Goal: Ask a question

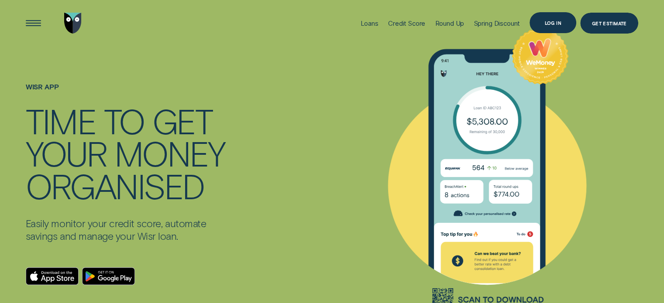
click at [550, 24] on div "Log in" at bounding box center [552, 23] width 17 height 4
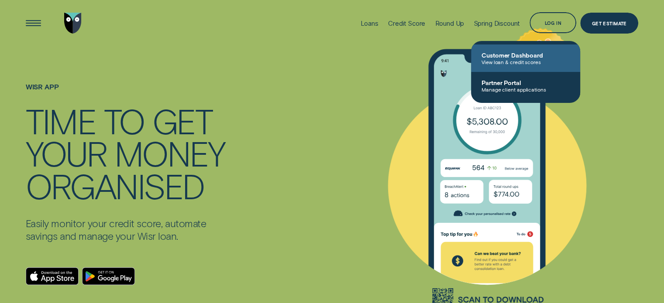
click at [517, 58] on span "Customer Dashboard" at bounding box center [525, 54] width 88 height 7
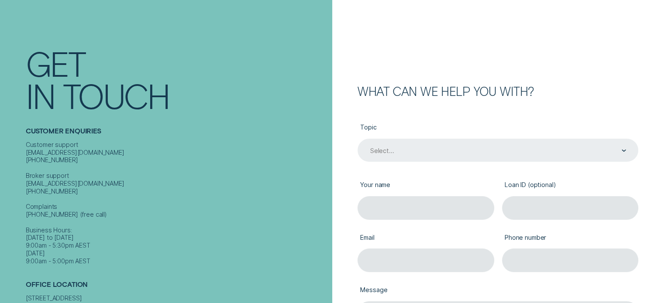
scroll to position [44, 0]
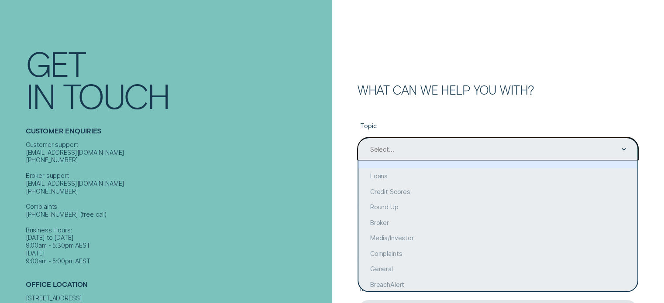
click at [411, 146] on div "Select..." at bounding box center [497, 149] width 257 height 9
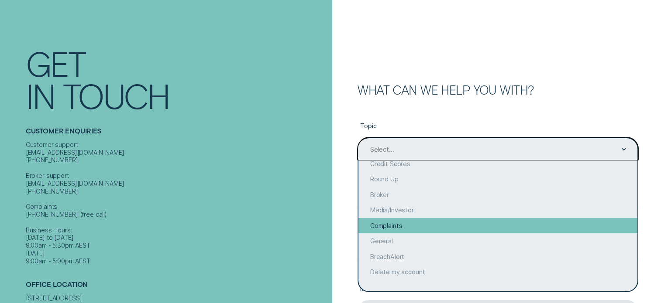
scroll to position [0, 0]
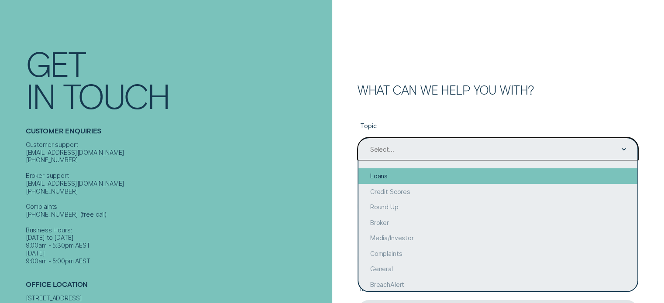
click at [399, 182] on div "Loans" at bounding box center [497, 176] width 279 height 16
type input "Loans"
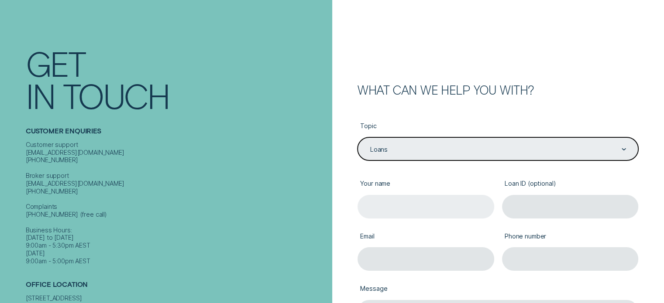
click at [407, 200] on input "Your name" at bounding box center [425, 206] width 137 height 23
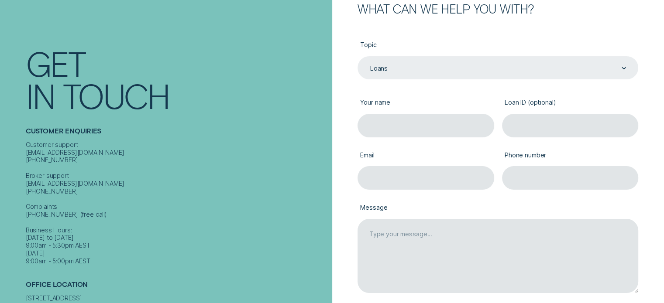
scroll to position [131, 0]
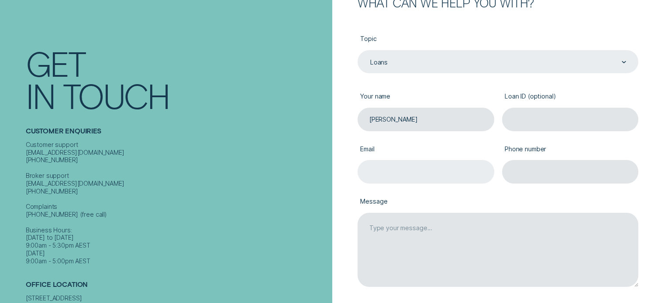
type input "[PERSON_NAME]"
type input "[EMAIL_ADDRESS][DOMAIN_NAME]"
type input "0488068987"
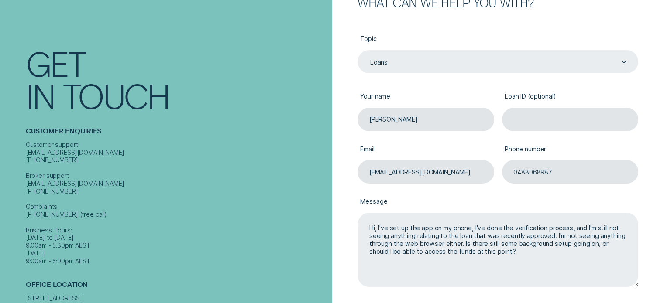
click at [522, 252] on textarea "Hi, I've set up the app on my phone, I've done the verification process, and I'…" at bounding box center [497, 250] width 281 height 75
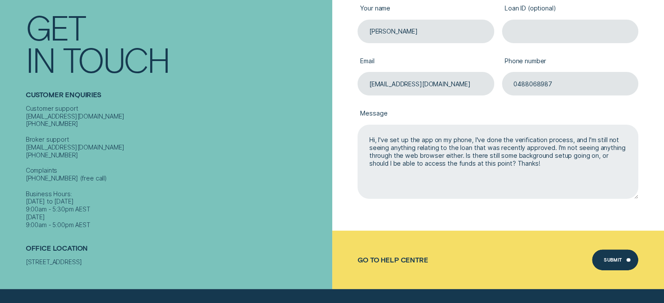
scroll to position [218, 0]
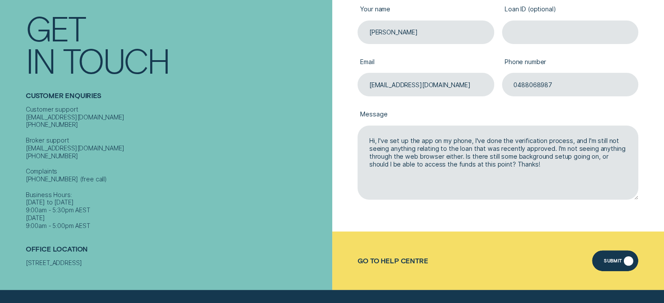
type textarea "Hi, I've set up the app on my phone, I've done the verification process, and I'…"
click at [610, 254] on div "Submit" at bounding box center [615, 260] width 47 height 21
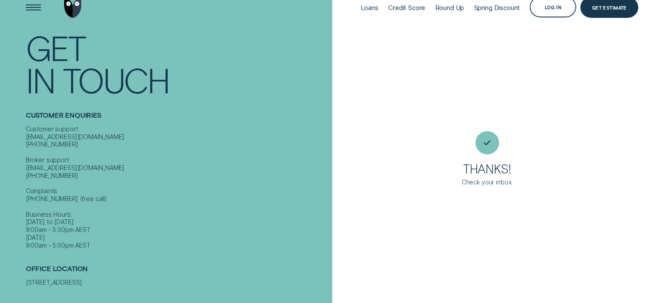
scroll to position [15, 0]
